Goal: Information Seeking & Learning: Learn about a topic

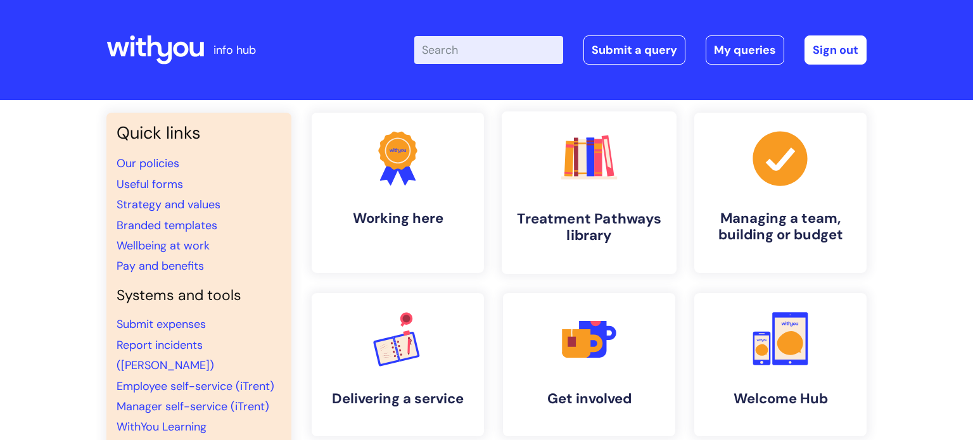
click at [573, 189] on icon ".cls-1{fill:#f89b22;}.cls-1,.cls-2,.cls-3,.cls-4,.cls-5,.cls-6,.cls-7{stroke-wi…" at bounding box center [588, 158] width 63 height 63
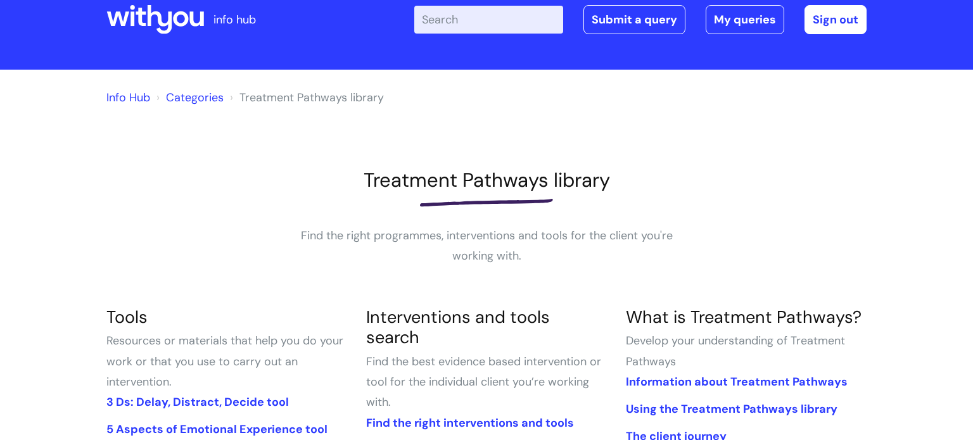
scroll to position [231, 0]
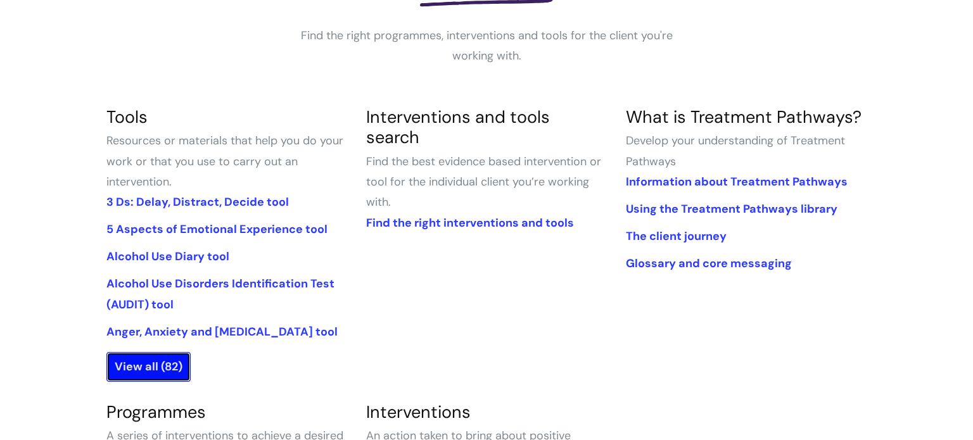
click at [179, 367] on link "View all (82)" at bounding box center [148, 366] width 84 height 29
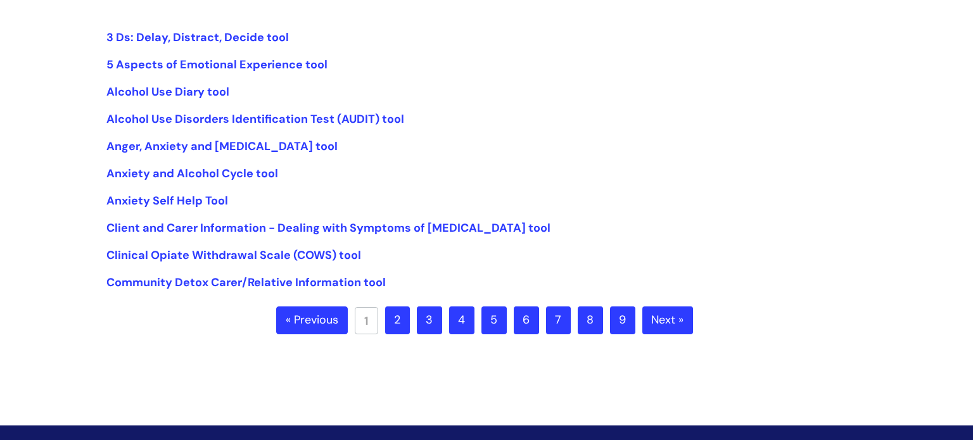
scroll to position [322, 0]
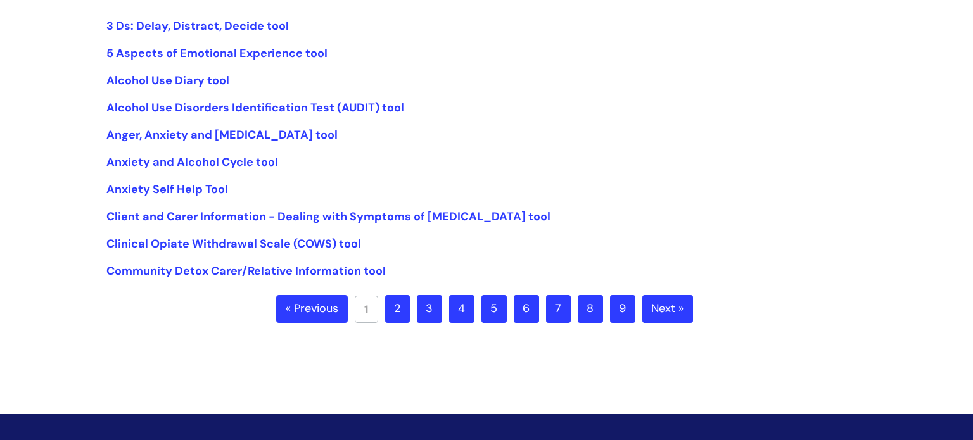
click at [402, 307] on link "2" at bounding box center [397, 309] width 25 height 28
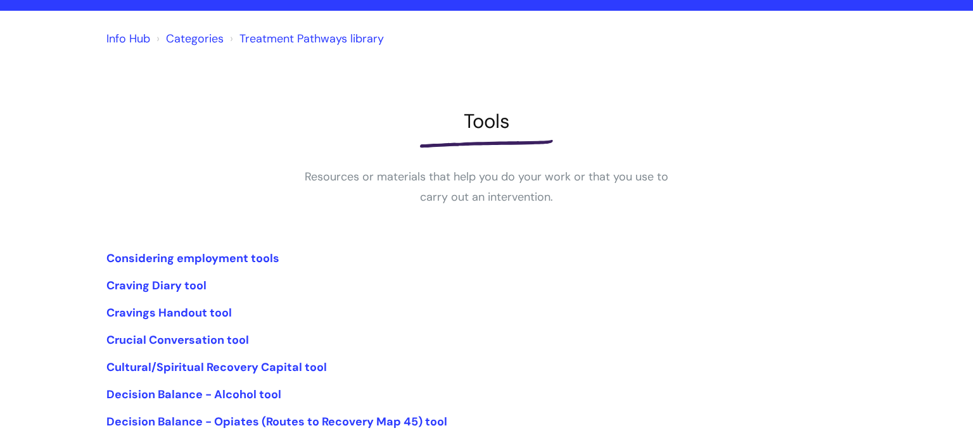
scroll to position [248, 0]
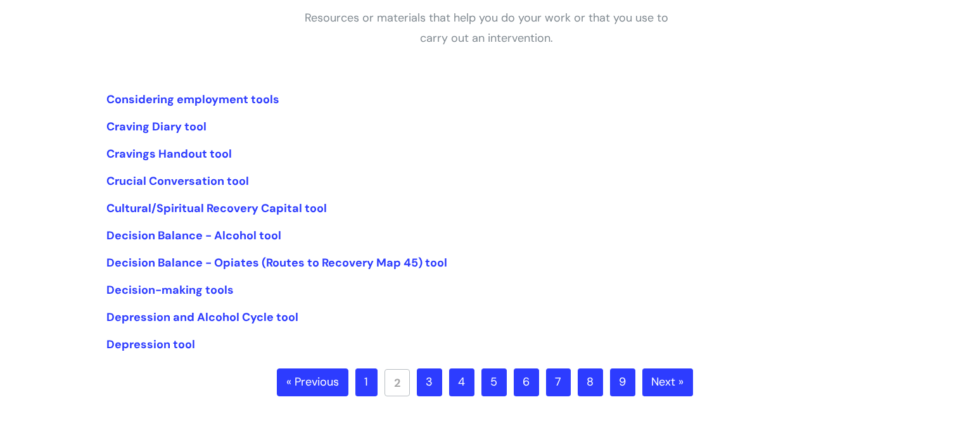
click at [423, 383] on link "3" at bounding box center [429, 383] width 25 height 28
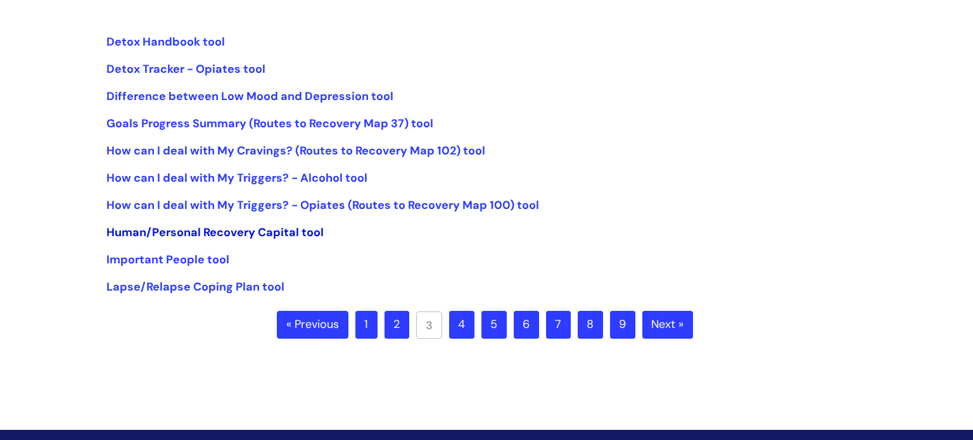
scroll to position [307, 0]
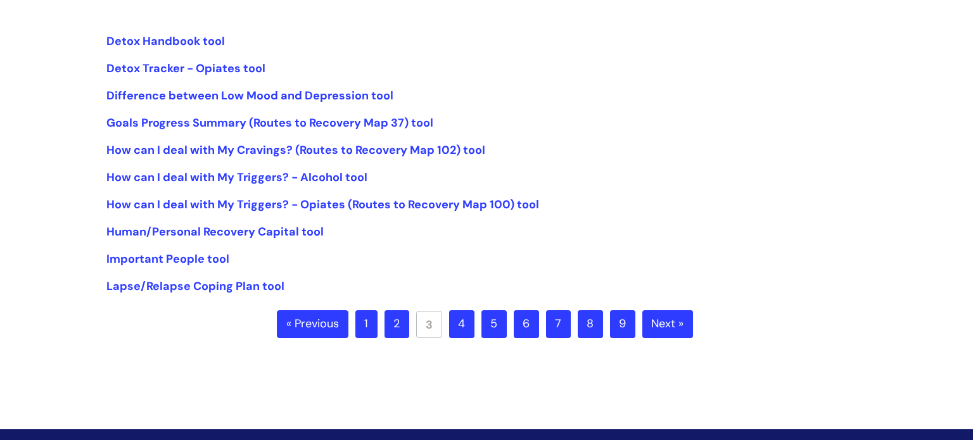
click at [466, 329] on link "4" at bounding box center [461, 324] width 25 height 28
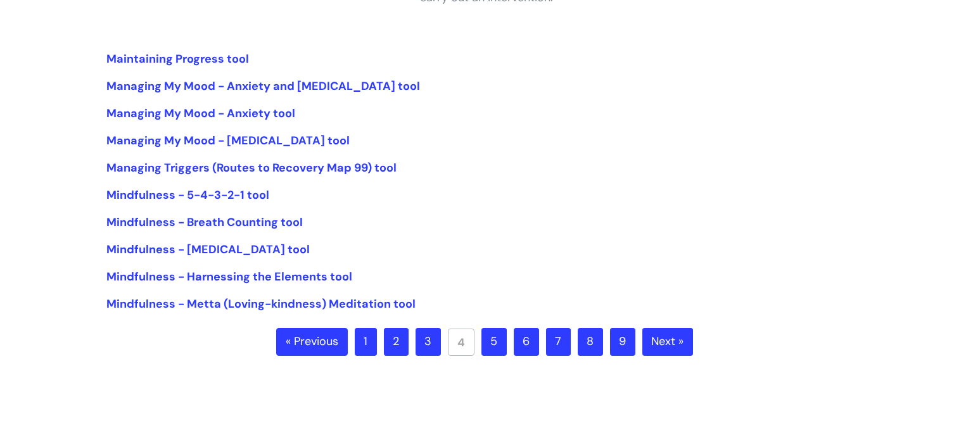
scroll to position [316, 0]
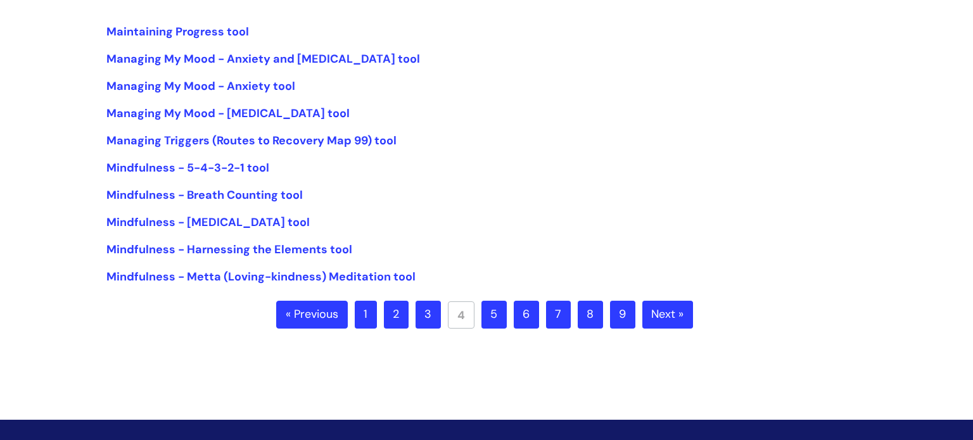
click at [499, 315] on link "5" at bounding box center [493, 315] width 25 height 28
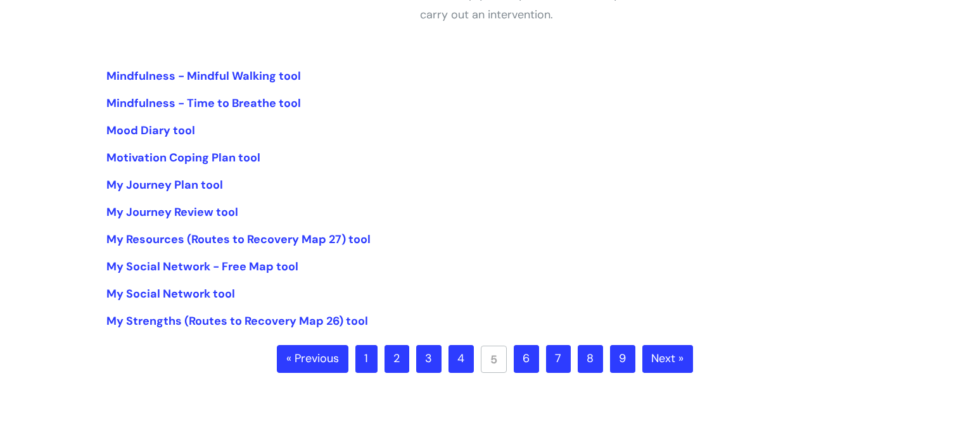
scroll to position [274, 0]
